Goal: Task Accomplishment & Management: Use online tool/utility

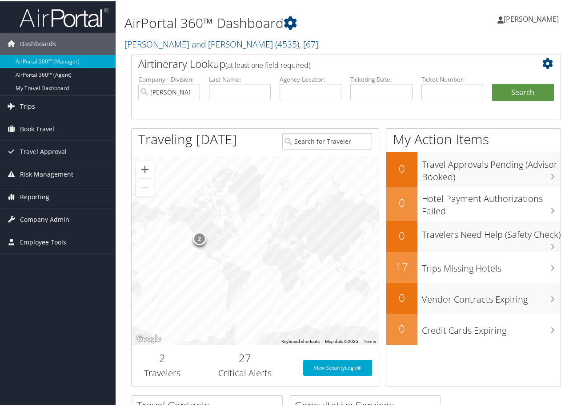
click at [40, 198] on span "Reporting" at bounding box center [34, 196] width 29 height 22
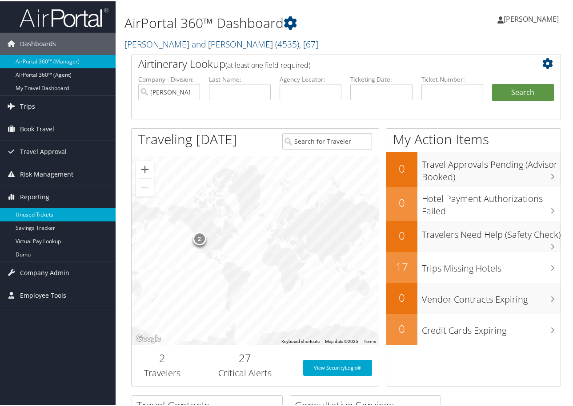
click at [30, 211] on link "Unused Tickets" at bounding box center [57, 213] width 115 height 13
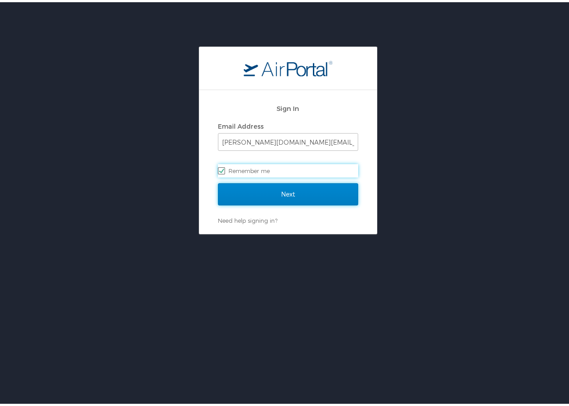
click at [278, 195] on input "Next" at bounding box center [288, 192] width 140 height 22
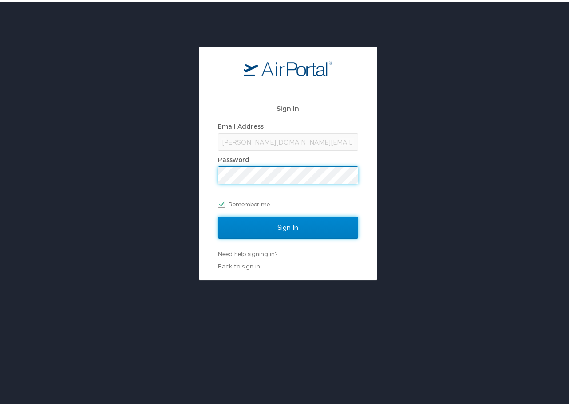
click at [276, 221] on input "Sign In" at bounding box center [288, 226] width 140 height 22
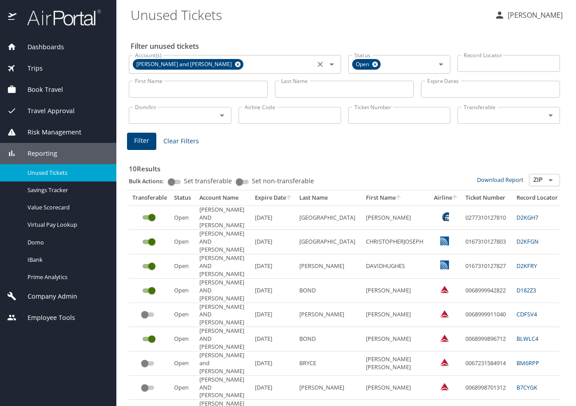
click at [235, 64] on icon at bounding box center [238, 65] width 6 height 6
click at [201, 64] on input "Account(s)" at bounding box center [221, 64] width 181 height 12
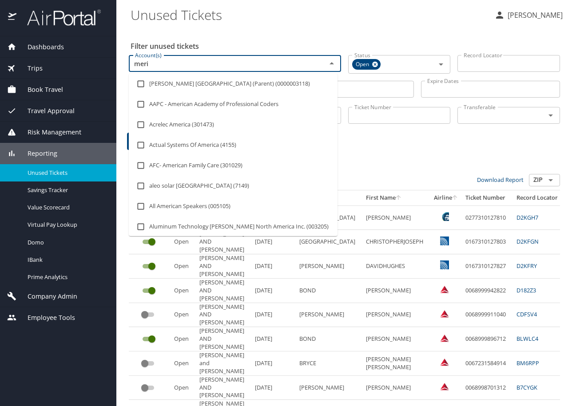
type input "merit"
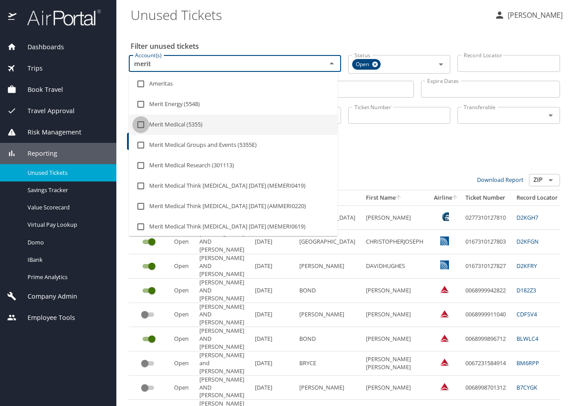
click at [140, 123] on input "checkbox" at bounding box center [140, 124] width 17 height 17
checkbox input "true"
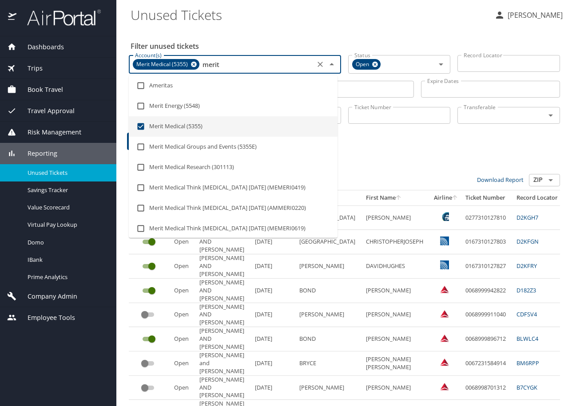
type input "merit"
click at [374, 143] on div "Filter Clear Filters" at bounding box center [344, 141] width 435 height 17
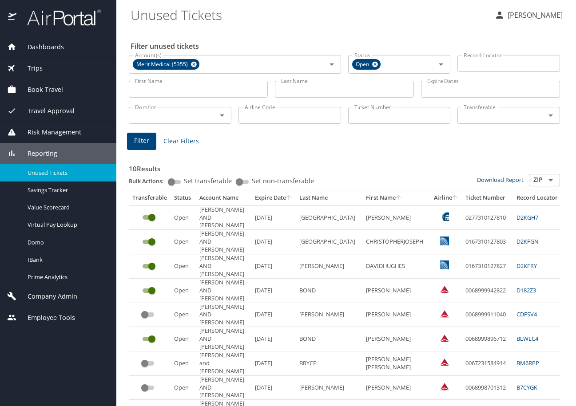
click at [322, 88] on input "Last Name" at bounding box center [344, 89] width 139 height 17
type input "munoz"
click at [135, 143] on span "Filter" at bounding box center [141, 140] width 15 height 11
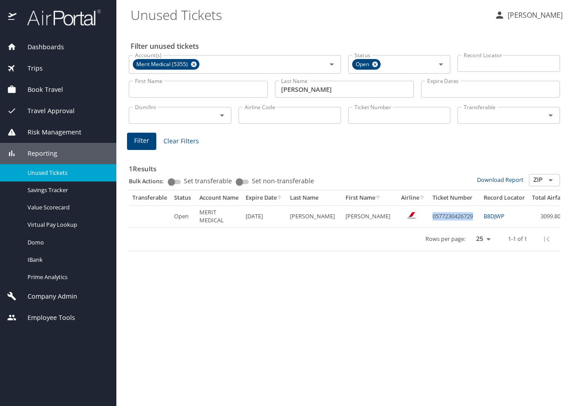
drag, startPoint x: 407, startPoint y: 218, endPoint x: 449, endPoint y: 215, distance: 41.9
click at [449, 215] on td "0577230426729" at bounding box center [454, 217] width 51 height 22
copy td "0577230426729"
